Goal: Information Seeking & Learning: Learn about a topic

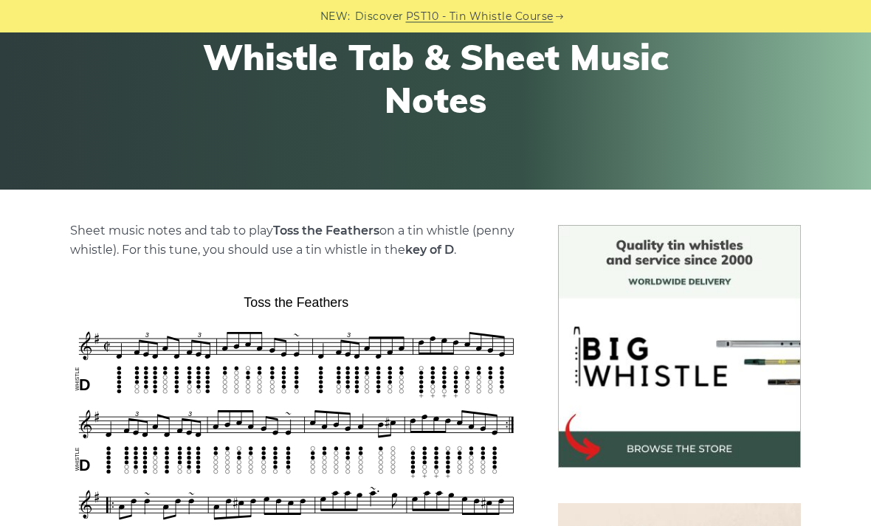
scroll to position [233, 0]
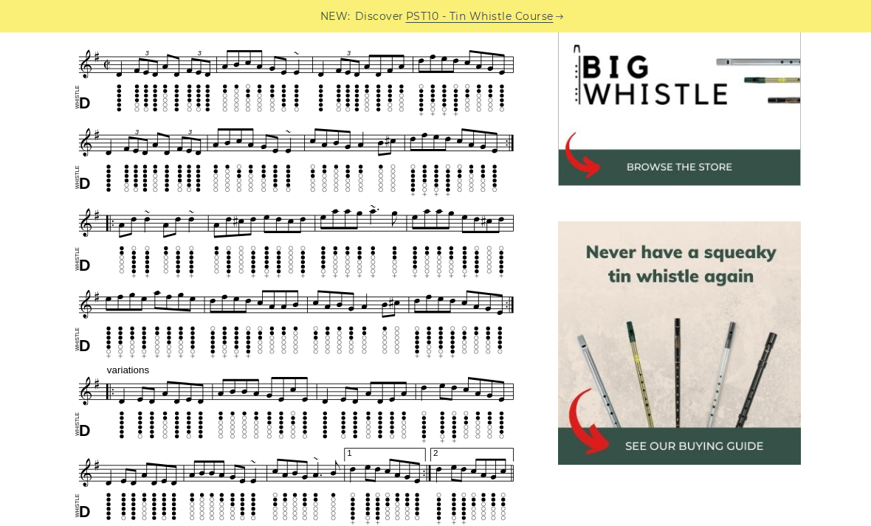
scroll to position [571, 0]
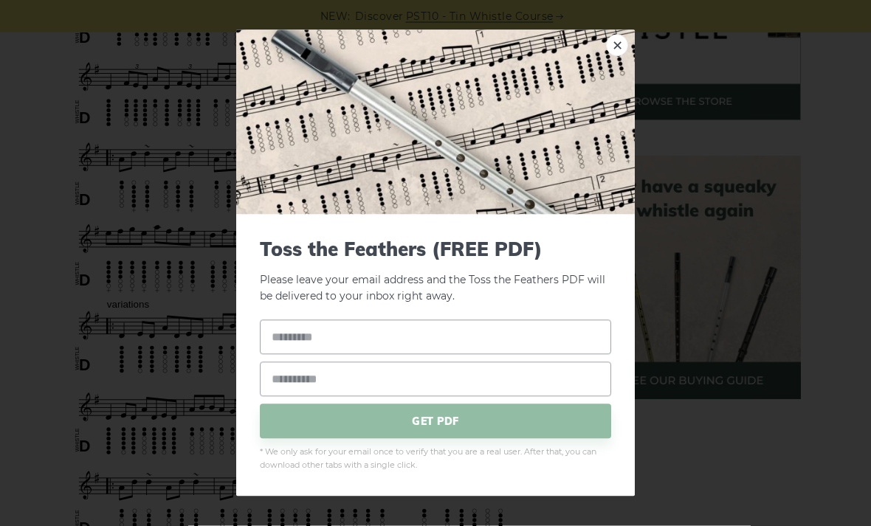
scroll to position [530, 0]
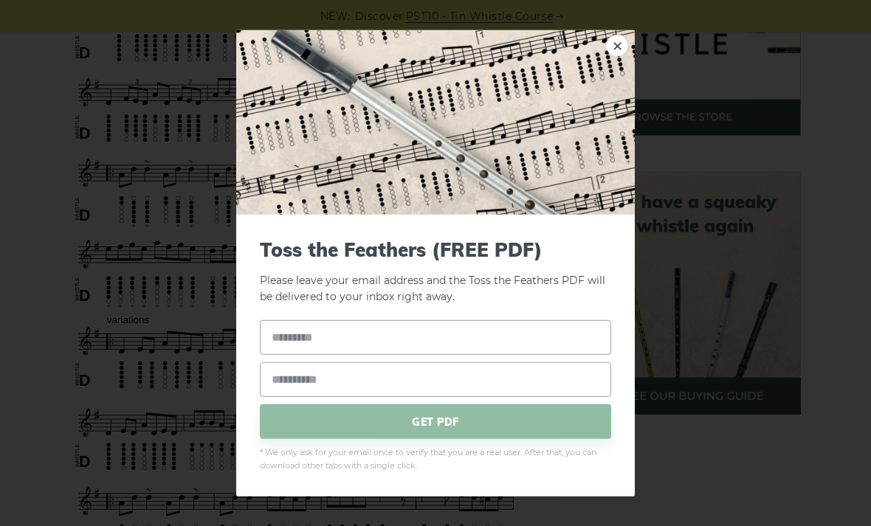
click at [621, 49] on link "×" at bounding box center [617, 45] width 22 height 22
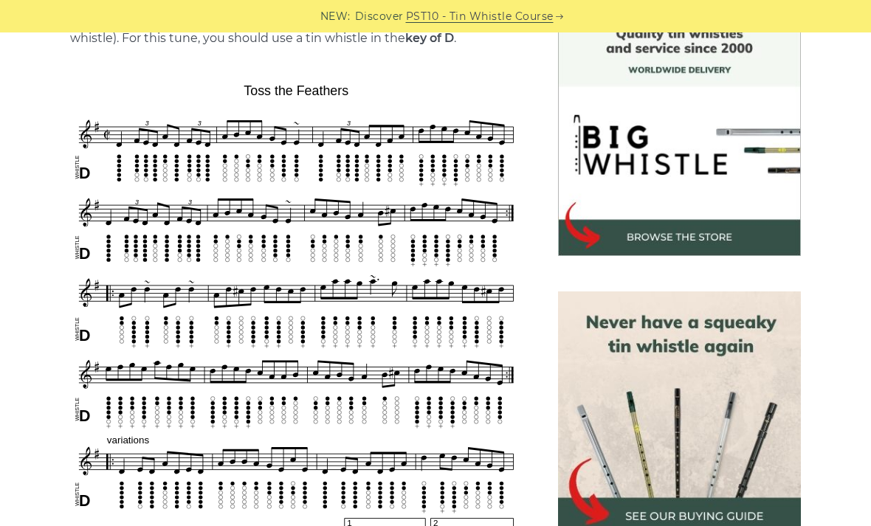
scroll to position [409, 0]
